Goal: Task Accomplishment & Management: Complete application form

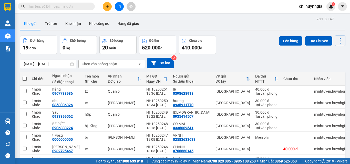
click at [71, 25] on button "Kho nhận" at bounding box center [73, 23] width 24 height 12
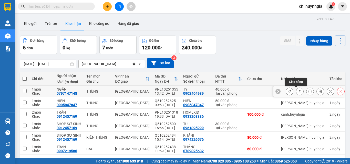
click at [298, 91] on icon at bounding box center [300, 92] width 4 height 4
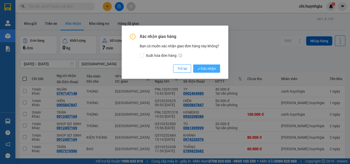
click at [210, 69] on span "Xác nhận" at bounding box center [206, 69] width 19 height 6
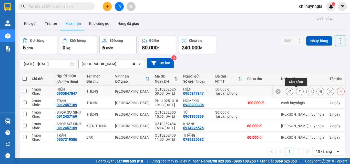
click at [296, 88] on button at bounding box center [299, 91] width 7 height 9
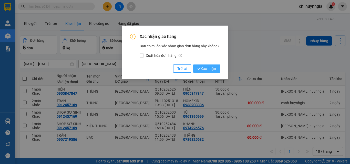
click at [212, 67] on span "Xác nhận" at bounding box center [206, 69] width 19 height 6
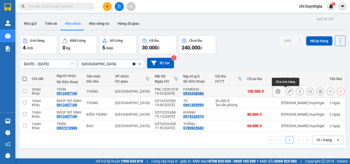
click at [288, 91] on button at bounding box center [289, 91] width 7 height 9
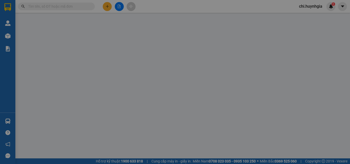
type input "0933208386"
type input "HOMEKID"
type input "0912457169"
type input "TRÂN"
type input "100.000"
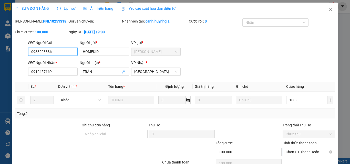
click at [300, 152] on span "Chọn HT Thanh Toán" at bounding box center [309, 152] width 46 height 8
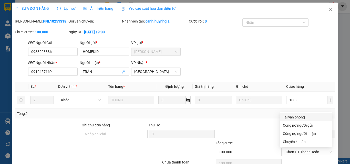
click at [298, 113] on div "Total Paid Fee 0 Total UnPaid Fee 100.000 Cash Collection Total Fee Mã ĐH: PNL1…" at bounding box center [175, 99] width 320 height 162
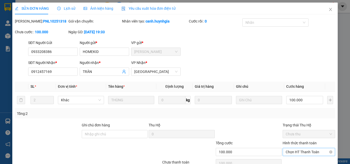
drag, startPoint x: 296, startPoint y: 152, endPoint x: 296, endPoint y: 140, distance: 12.3
click at [296, 152] on span "Chọn HT Thanh Toán" at bounding box center [309, 152] width 46 height 8
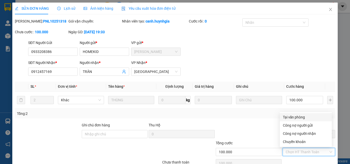
click at [292, 115] on div "Tại văn phòng" at bounding box center [306, 118] width 46 height 6
type input "0"
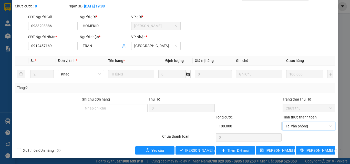
scroll to position [26, 0]
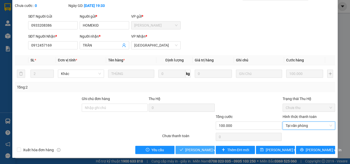
click at [203, 150] on span "[PERSON_NAME] và Giao hàng" at bounding box center [209, 150] width 49 height 6
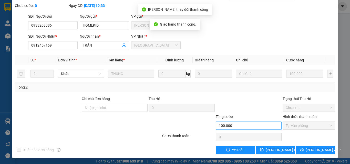
scroll to position [0, 0]
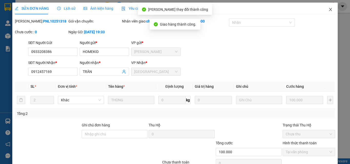
click at [329, 8] on icon "close" at bounding box center [331, 9] width 4 height 4
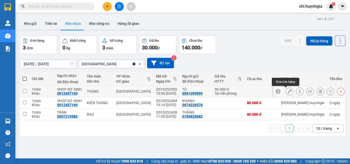
click at [288, 92] on button at bounding box center [289, 91] width 7 height 9
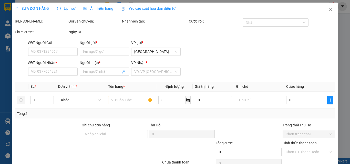
type input "0961395999"
type input "TÚ"
type input "0912457169"
type input "SHOP SƠ SINH"
type input "30.000"
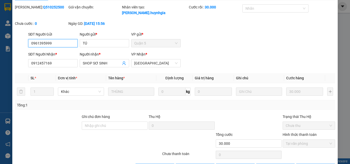
scroll to position [26, 0]
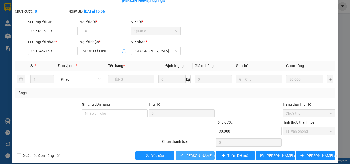
click at [189, 153] on span "[PERSON_NAME] và Giao hàng" at bounding box center [209, 156] width 49 height 6
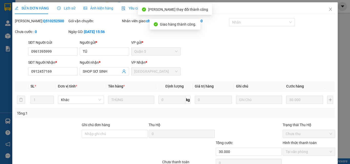
scroll to position [0, 0]
click at [329, 9] on icon "close" at bounding box center [331, 9] width 4 height 4
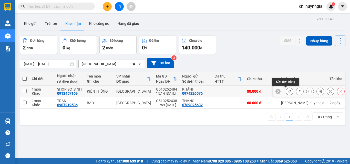
click at [288, 91] on icon at bounding box center [290, 92] width 4 height 4
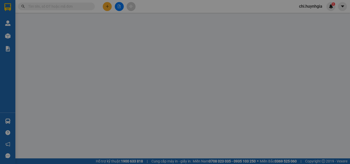
type input "0974226576"
type input "KHÁNH"
type input "0912457169"
type input "SHOP SƠ SINH"
type input "80.000"
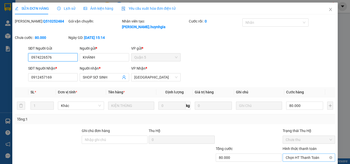
drag, startPoint x: 296, startPoint y: 152, endPoint x: 295, endPoint y: 148, distance: 3.3
click at [296, 154] on span "Chọn HT Thanh Toán" at bounding box center [309, 158] width 46 height 8
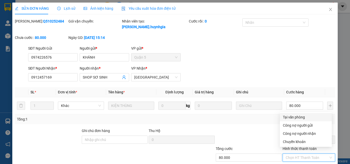
click at [291, 115] on div "Tại văn phòng" at bounding box center [306, 118] width 46 height 6
type input "0"
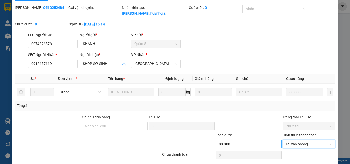
scroll to position [26, 0]
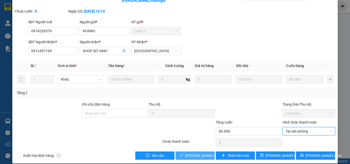
drag, startPoint x: 201, startPoint y: 149, endPoint x: 233, endPoint y: 136, distance: 35.3
click at [201, 153] on span "[PERSON_NAME] và Giao hàng" at bounding box center [209, 156] width 49 height 6
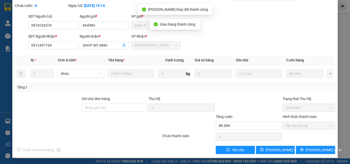
scroll to position [0, 0]
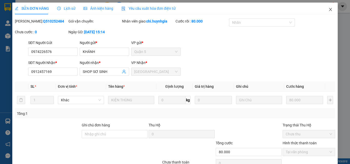
click at [329, 9] on icon "close" at bounding box center [331, 9] width 4 height 4
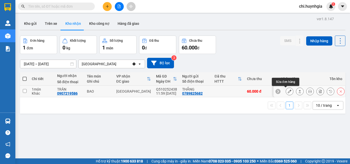
click at [288, 91] on icon at bounding box center [290, 92] width 4 height 4
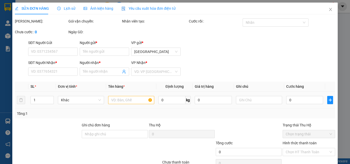
type input "0789825682"
type input "THẮNG"
type input "0907219586"
type input "TRÂN"
type input "60.000"
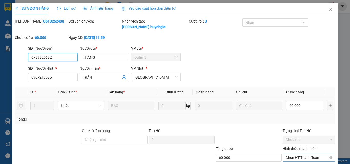
drag, startPoint x: 294, startPoint y: 152, endPoint x: 293, endPoint y: 147, distance: 5.2
click at [294, 154] on span "Chọn HT Thanh Toán" at bounding box center [309, 158] width 46 height 8
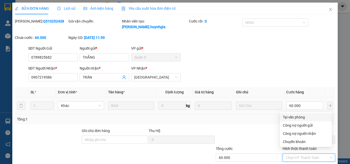
click at [285, 118] on div "Tại văn phòng" at bounding box center [306, 118] width 46 height 6
type input "0"
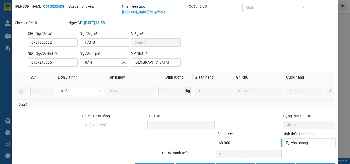
scroll to position [26, 0]
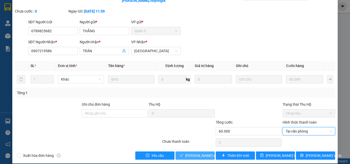
click at [202, 153] on span "[PERSON_NAME] và Giao hàng" at bounding box center [209, 156] width 49 height 6
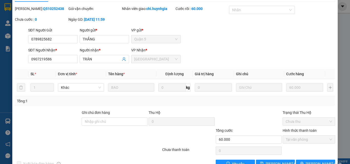
scroll to position [0, 0]
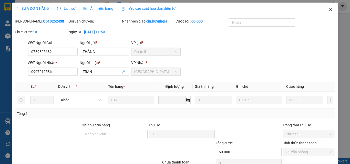
click at [329, 9] on icon "close" at bounding box center [331, 9] width 4 height 4
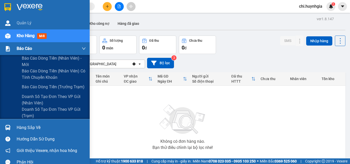
click at [17, 47] on span "Báo cáo" at bounding box center [24, 48] width 15 height 6
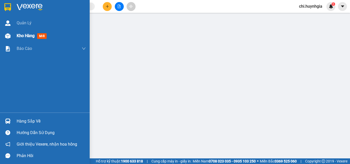
click at [16, 36] on div "Kho hàng mới" at bounding box center [45, 35] width 90 height 13
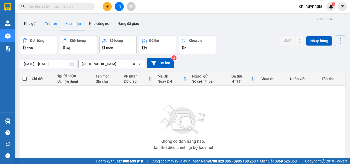
click at [48, 23] on button "Trên xe" at bounding box center [51, 23] width 20 height 12
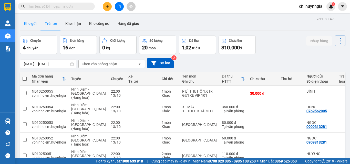
click at [32, 22] on button "Kho gửi" at bounding box center [30, 23] width 21 height 12
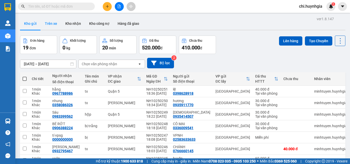
click at [51, 22] on button "Trên xe" at bounding box center [51, 23] width 20 height 12
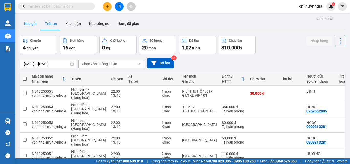
click at [30, 22] on button "Kho gửi" at bounding box center [30, 23] width 21 height 12
